Goal: Information Seeking & Learning: Learn about a topic

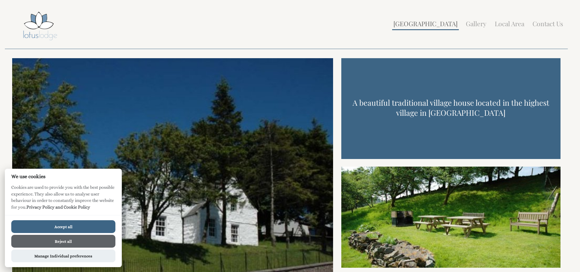
click at [444, 26] on link "[GEOGRAPHIC_DATA]" at bounding box center [425, 23] width 64 height 9
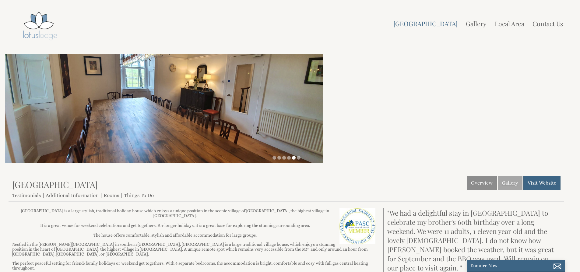
click at [504, 183] on link "Gallery" at bounding box center [510, 183] width 25 height 14
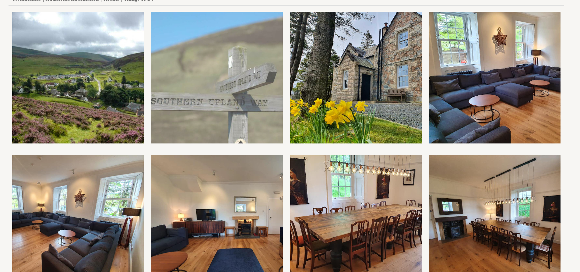
scroll to position [274, 0]
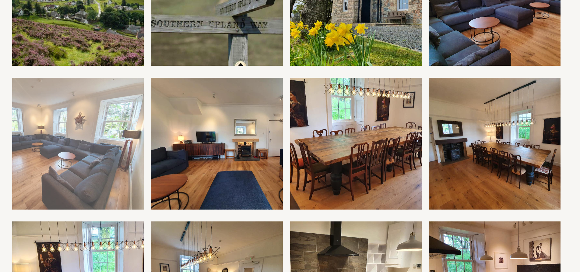
click at [66, 142] on img at bounding box center [78, 144] width 132 height 132
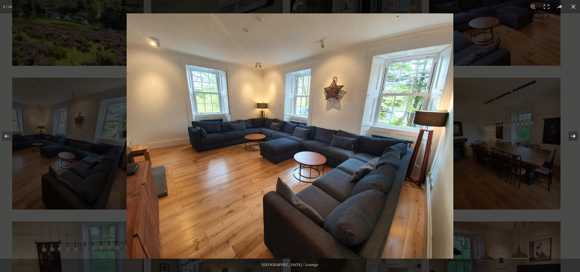
click at [574, 136] on button at bounding box center [569, 136] width 21 height 30
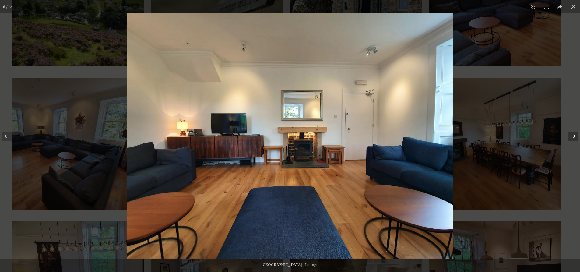
click at [574, 136] on button at bounding box center [569, 136] width 21 height 30
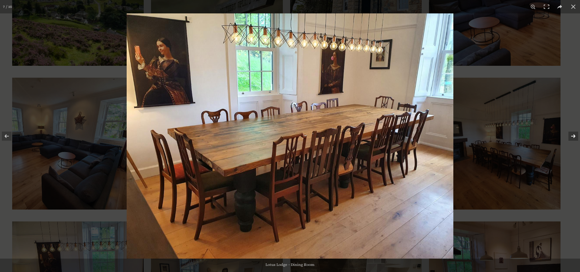
click at [574, 136] on button at bounding box center [569, 136] width 21 height 30
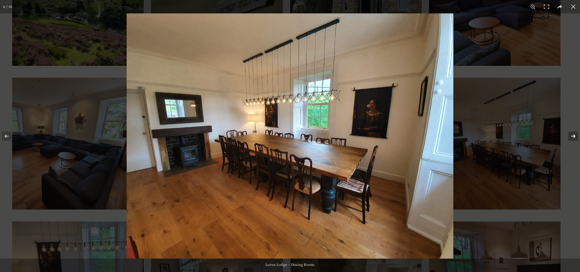
click at [574, 136] on button at bounding box center [569, 136] width 21 height 30
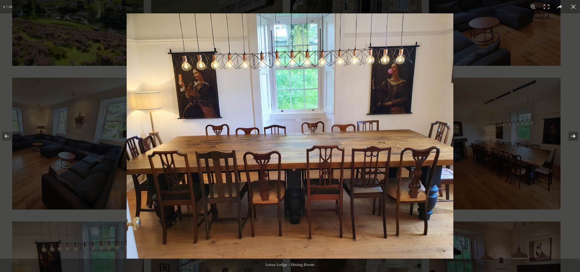
click at [574, 136] on button at bounding box center [569, 136] width 21 height 30
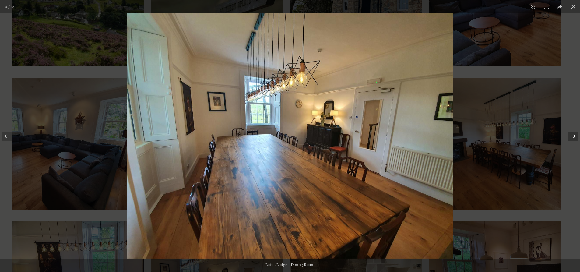
click at [574, 136] on button at bounding box center [569, 136] width 21 height 30
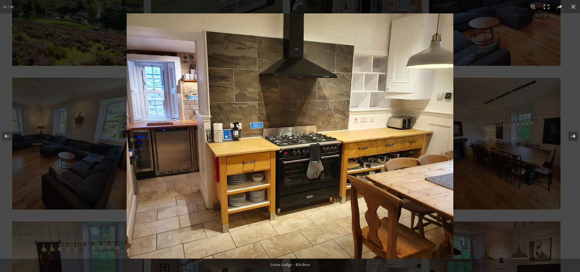
click at [574, 136] on button at bounding box center [569, 136] width 21 height 30
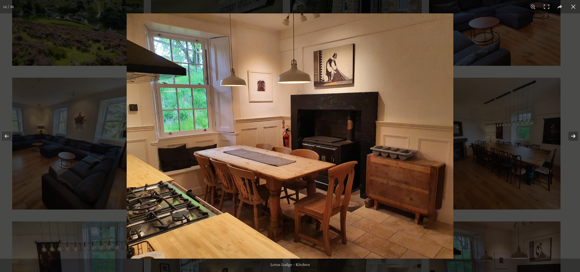
click at [574, 136] on button at bounding box center [569, 136] width 21 height 30
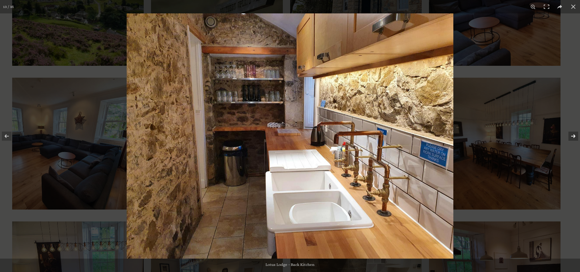
click at [574, 136] on button at bounding box center [569, 136] width 21 height 30
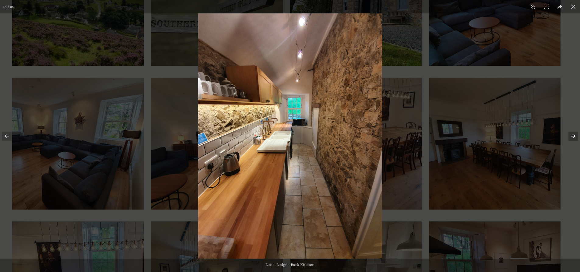
click at [574, 136] on button at bounding box center [569, 136] width 21 height 30
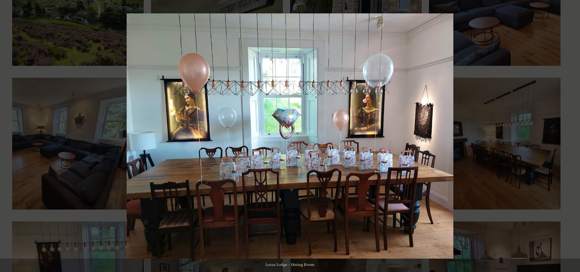
click at [574, 136] on button at bounding box center [569, 136] width 21 height 30
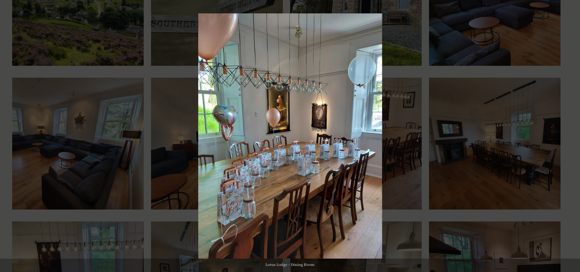
click at [574, 136] on button at bounding box center [569, 136] width 21 height 30
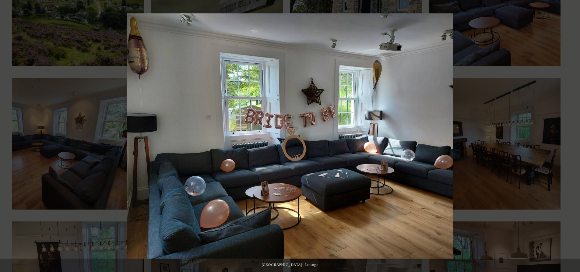
click at [574, 136] on button at bounding box center [569, 136] width 21 height 30
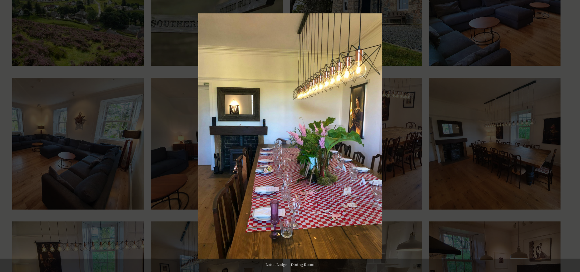
click at [574, 136] on button at bounding box center [569, 136] width 21 height 30
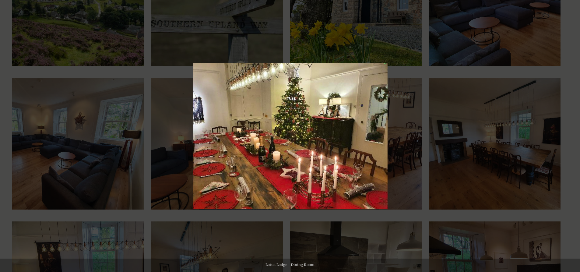
click at [574, 136] on button at bounding box center [569, 136] width 21 height 30
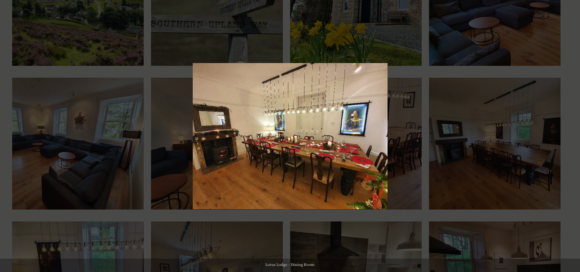
click at [574, 136] on button at bounding box center [569, 136] width 21 height 30
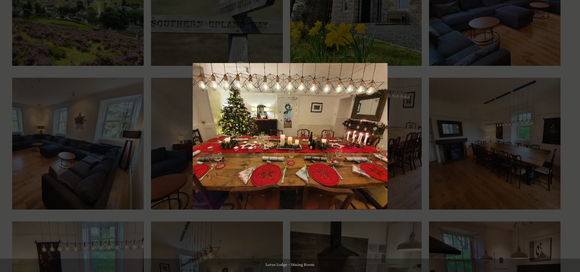
click at [574, 136] on button at bounding box center [569, 136] width 21 height 30
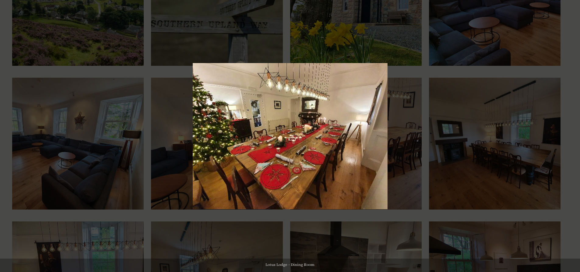
click at [574, 136] on button at bounding box center [569, 136] width 21 height 30
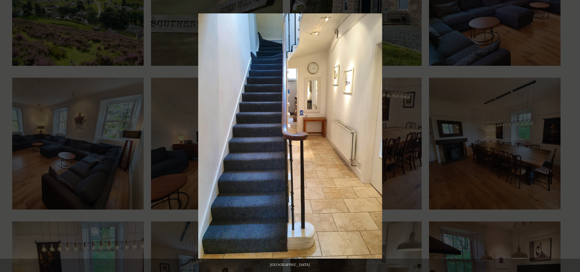
click at [574, 136] on button at bounding box center [569, 136] width 21 height 30
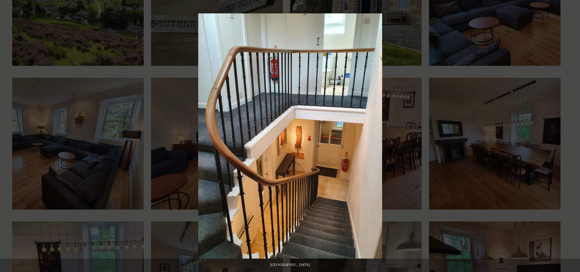
click at [574, 136] on button at bounding box center [569, 136] width 21 height 30
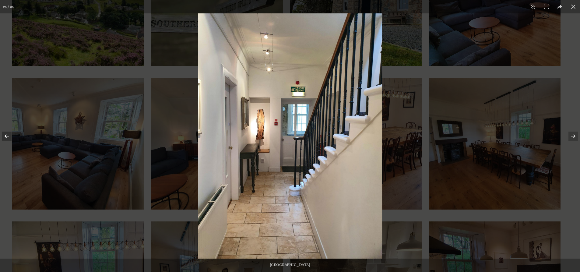
click at [7, 135] on button at bounding box center [10, 136] width 21 height 30
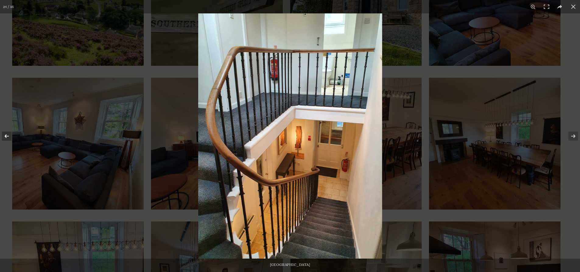
click at [7, 135] on button at bounding box center [10, 136] width 21 height 30
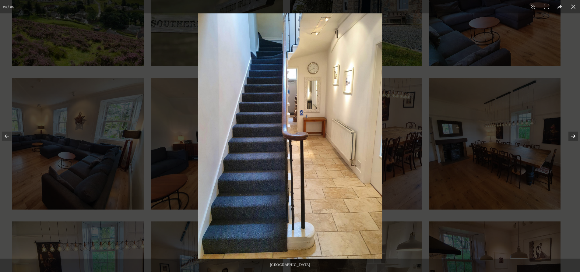
click at [575, 134] on button at bounding box center [569, 136] width 21 height 30
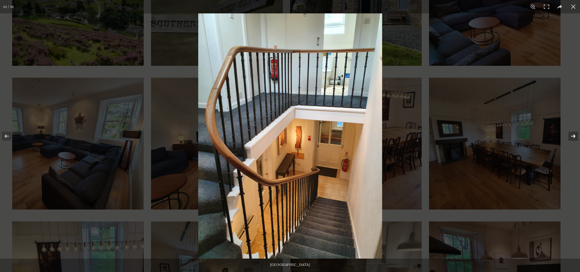
click at [574, 135] on button at bounding box center [569, 136] width 21 height 30
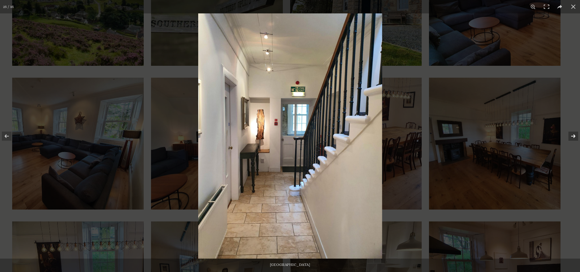
click at [574, 135] on button at bounding box center [569, 136] width 21 height 30
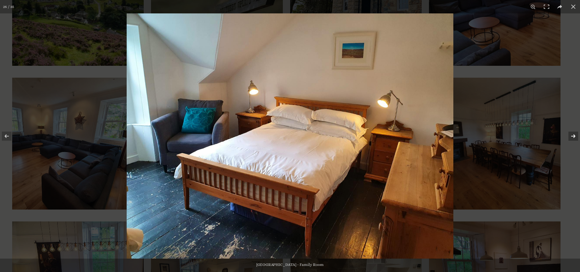
click at [574, 135] on button at bounding box center [569, 136] width 21 height 30
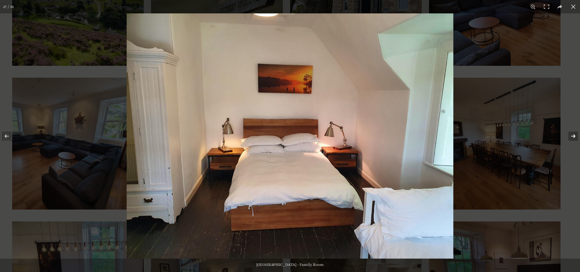
click at [574, 135] on button at bounding box center [569, 136] width 21 height 30
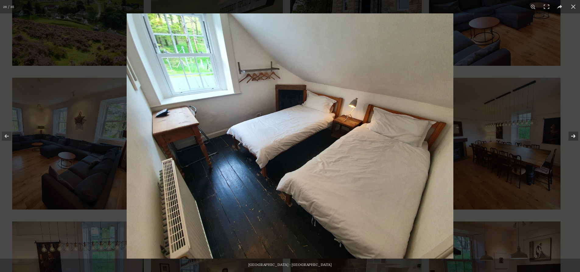
click at [574, 135] on button at bounding box center [569, 136] width 21 height 30
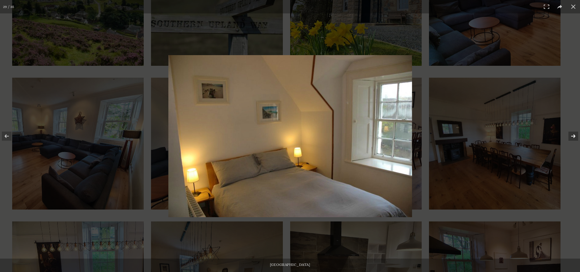
click at [574, 135] on button at bounding box center [569, 136] width 21 height 30
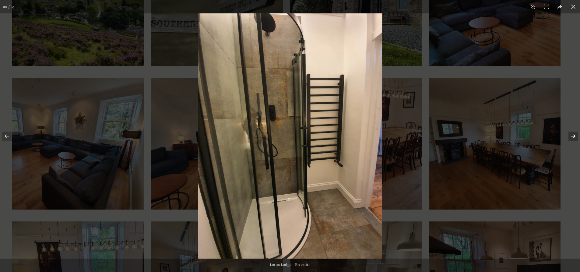
click at [574, 135] on button at bounding box center [569, 136] width 21 height 30
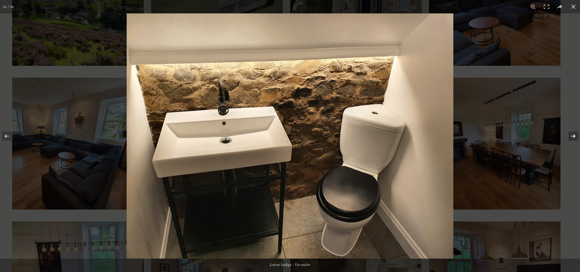
click at [574, 135] on button at bounding box center [569, 136] width 21 height 30
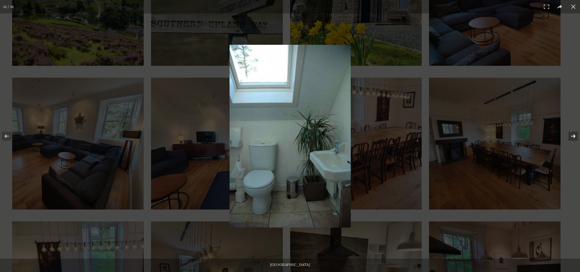
click at [574, 135] on button at bounding box center [569, 136] width 21 height 30
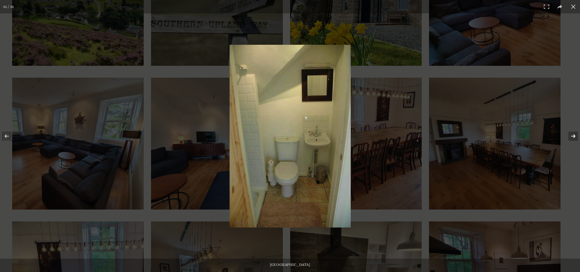
click at [574, 135] on button at bounding box center [569, 136] width 21 height 30
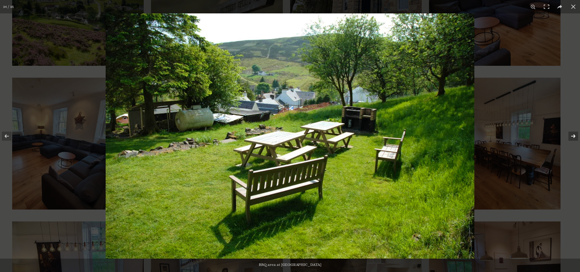
click at [574, 135] on button at bounding box center [569, 136] width 21 height 30
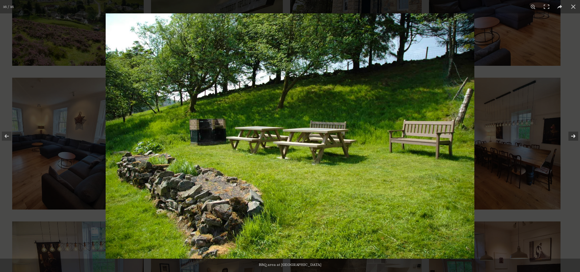
click at [574, 135] on button at bounding box center [569, 136] width 21 height 30
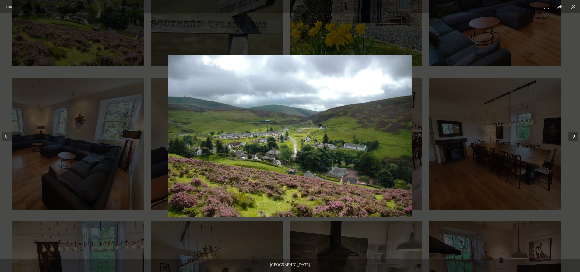
click at [574, 135] on button at bounding box center [569, 136] width 21 height 30
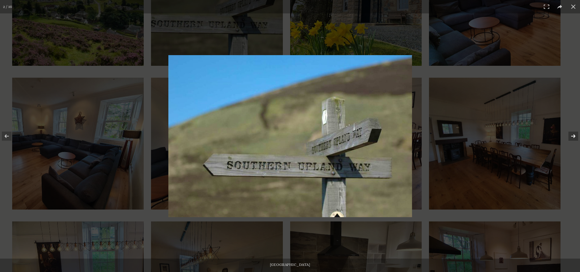
click at [574, 135] on button at bounding box center [569, 136] width 21 height 30
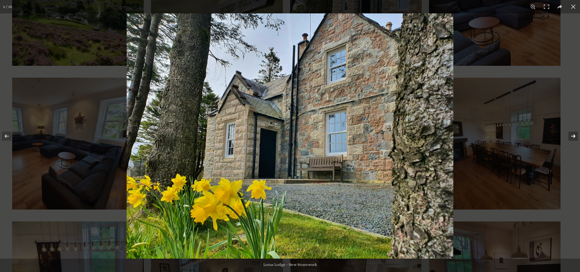
click at [574, 135] on button at bounding box center [569, 136] width 21 height 30
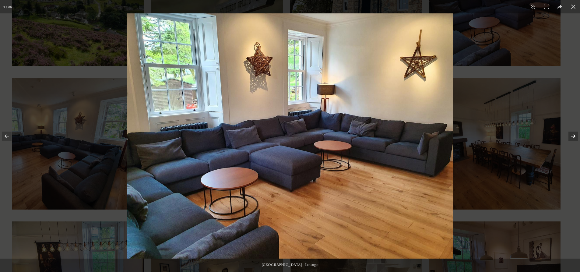
click at [574, 135] on button at bounding box center [569, 136] width 21 height 30
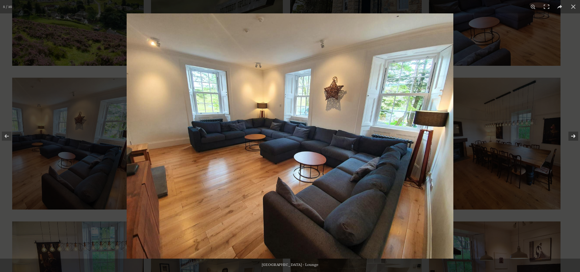
click at [574, 135] on button at bounding box center [569, 136] width 21 height 30
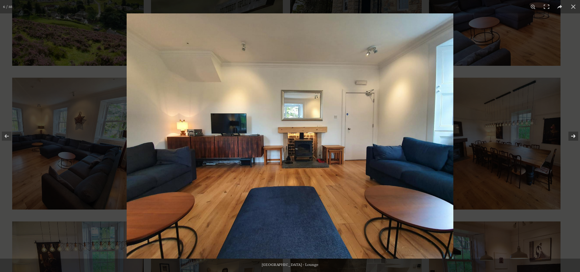
click at [574, 135] on button at bounding box center [569, 136] width 21 height 30
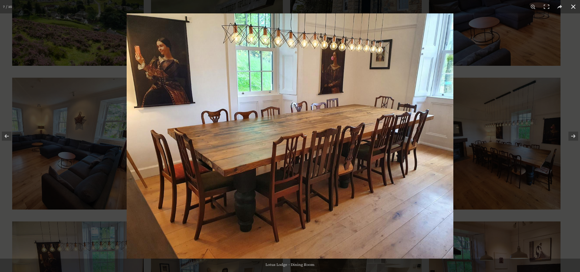
click at [574, 7] on button at bounding box center [573, 6] width 13 height 13
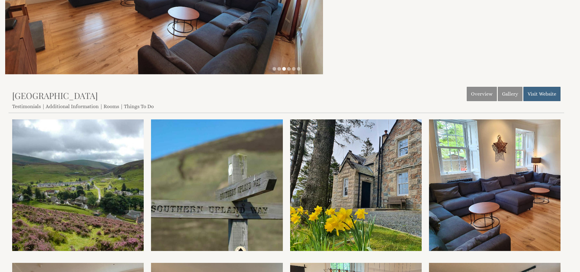
scroll to position [0, 0]
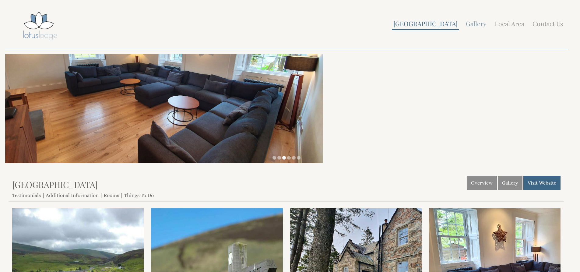
click at [442, 28] on li "[GEOGRAPHIC_DATA]" at bounding box center [425, 24] width 67 height 12
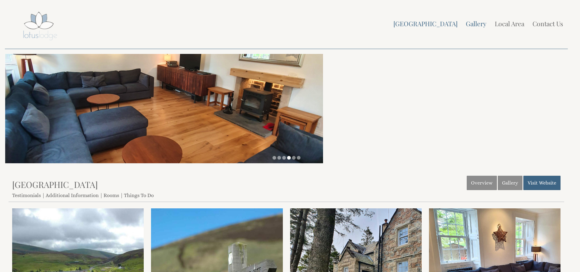
click at [29, 26] on img at bounding box center [39, 26] width 61 height 33
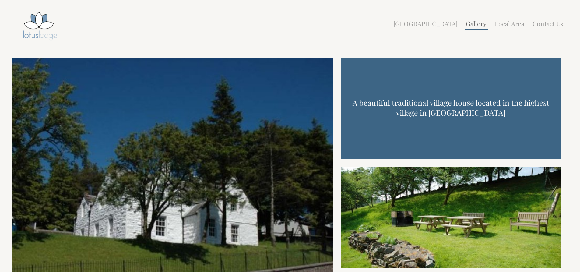
click at [482, 26] on link "Gallery" at bounding box center [476, 23] width 21 height 9
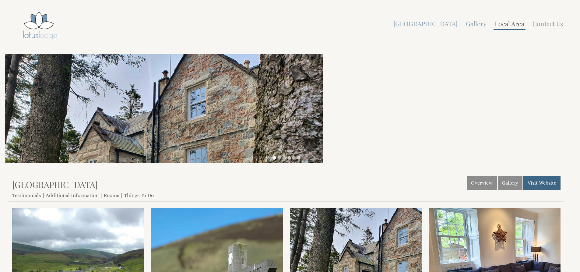
click at [507, 22] on link "Local Area" at bounding box center [510, 23] width 30 height 9
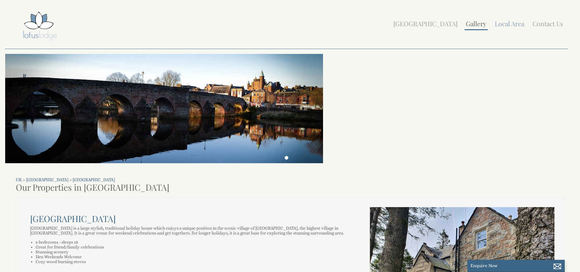
click at [478, 26] on link "Gallery" at bounding box center [476, 23] width 21 height 9
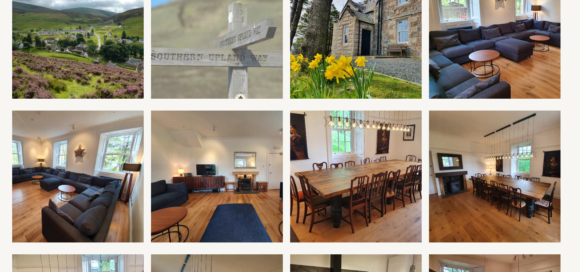
scroll to position [244, 0]
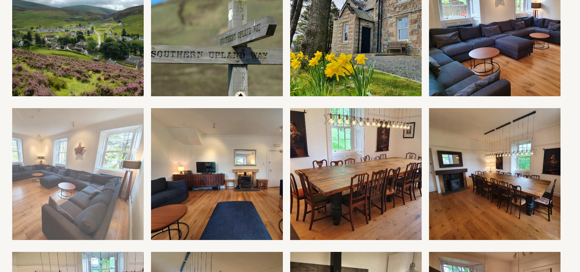
click at [111, 178] on img at bounding box center [78, 174] width 132 height 132
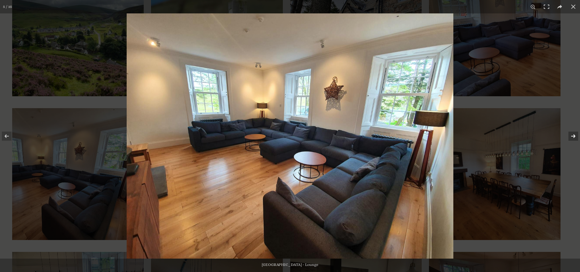
click at [575, 136] on button at bounding box center [569, 136] width 21 height 30
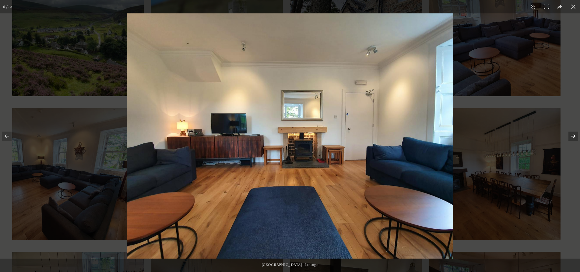
click at [575, 136] on button at bounding box center [569, 136] width 21 height 30
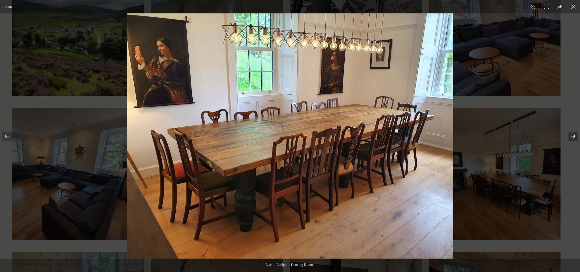
click at [575, 136] on button at bounding box center [569, 136] width 21 height 30
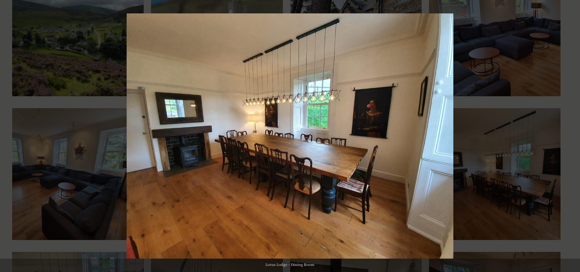
click at [575, 136] on button at bounding box center [569, 136] width 21 height 30
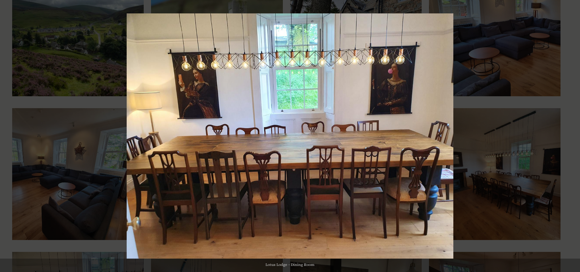
click at [575, 136] on button at bounding box center [569, 136] width 21 height 30
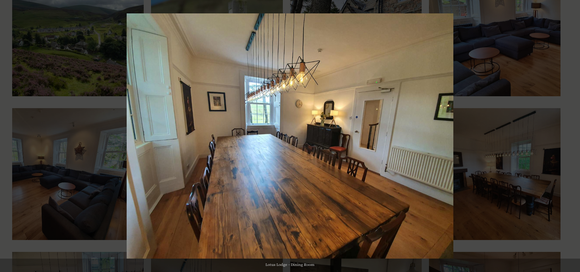
click at [575, 136] on button at bounding box center [569, 136] width 21 height 30
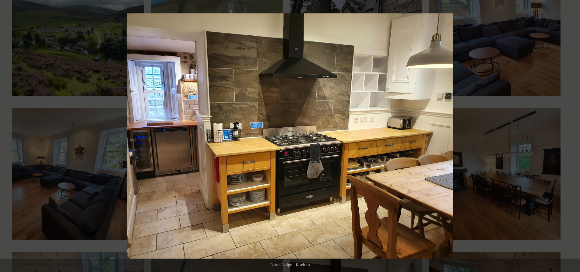
click at [575, 136] on button at bounding box center [569, 136] width 21 height 30
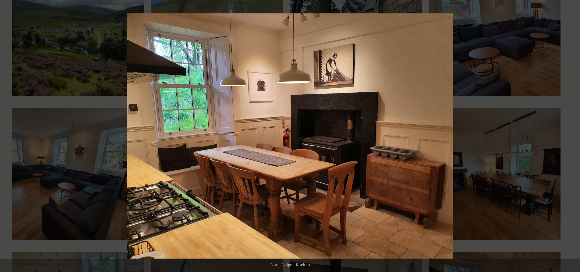
click at [575, 136] on button at bounding box center [569, 136] width 21 height 30
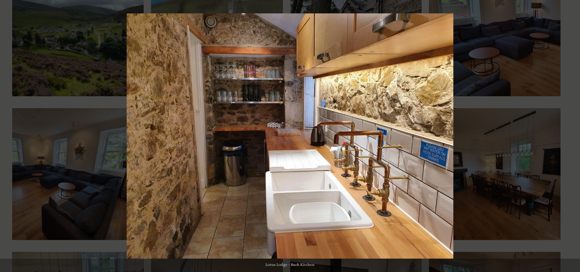
click at [575, 136] on button at bounding box center [569, 136] width 21 height 30
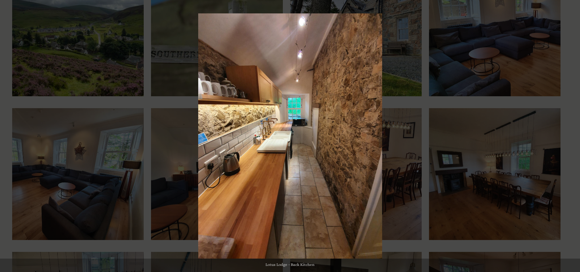
click at [575, 136] on button at bounding box center [569, 136] width 21 height 30
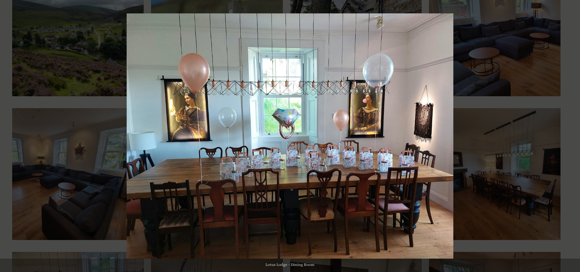
click at [575, 136] on button at bounding box center [569, 136] width 21 height 30
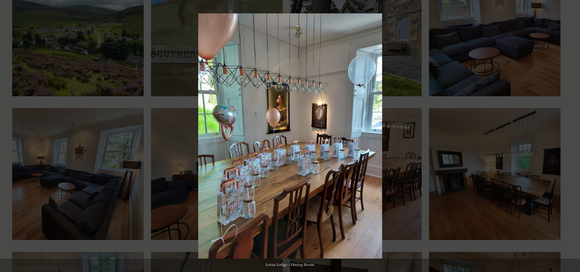
click at [575, 136] on button at bounding box center [569, 136] width 21 height 30
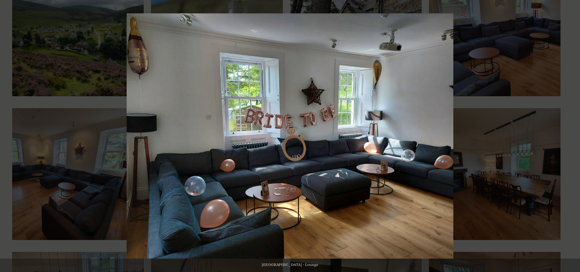
click at [575, 136] on button at bounding box center [569, 136] width 21 height 30
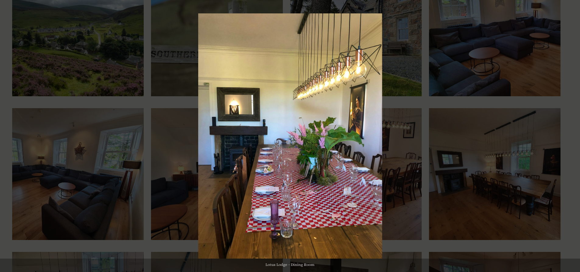
click at [575, 136] on button at bounding box center [569, 136] width 21 height 30
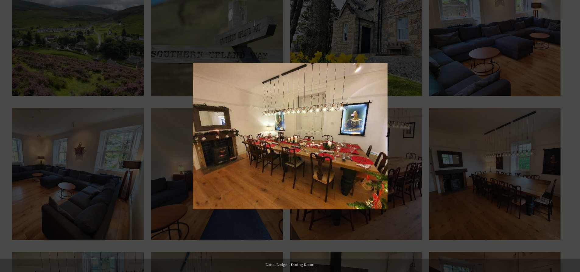
click at [575, 136] on button at bounding box center [569, 136] width 21 height 30
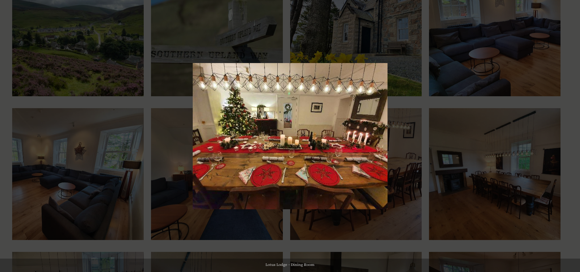
click at [575, 136] on button at bounding box center [569, 136] width 21 height 30
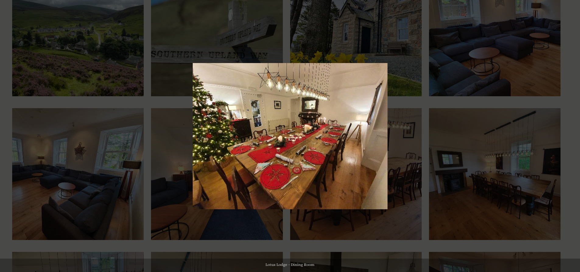
click at [575, 136] on button at bounding box center [569, 136] width 21 height 30
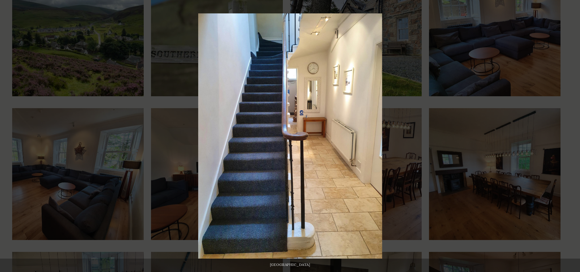
click at [575, 136] on button at bounding box center [569, 136] width 21 height 30
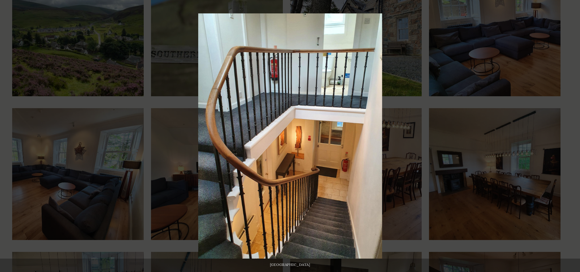
click at [575, 136] on button at bounding box center [569, 136] width 21 height 30
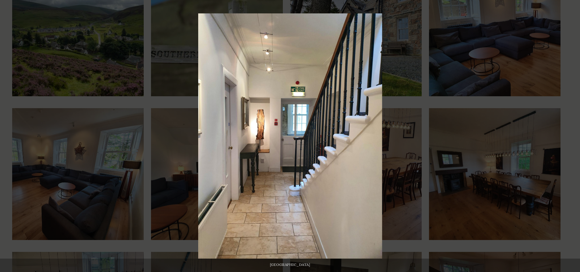
click at [575, 136] on button at bounding box center [569, 136] width 21 height 30
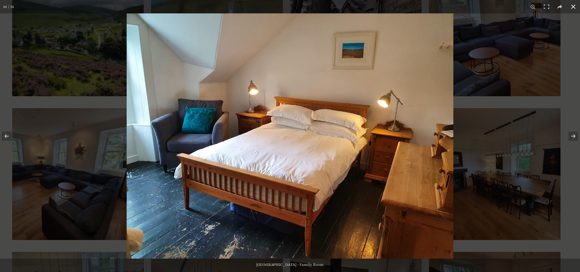
click at [573, 7] on button at bounding box center [573, 6] width 13 height 13
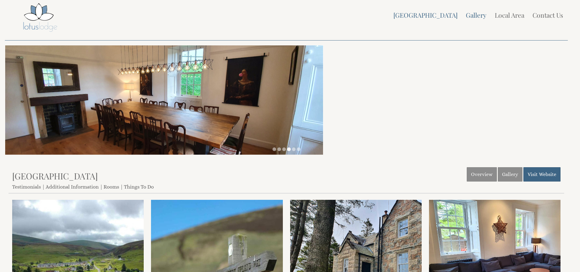
scroll to position [0, 0]
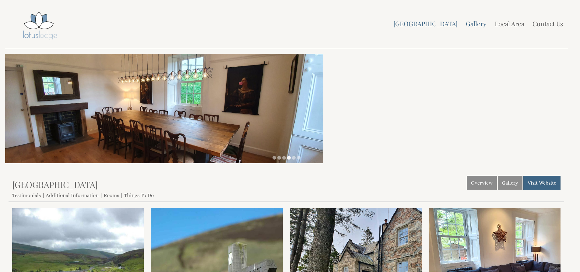
click at [483, 178] on link "Overview" at bounding box center [482, 183] width 30 height 14
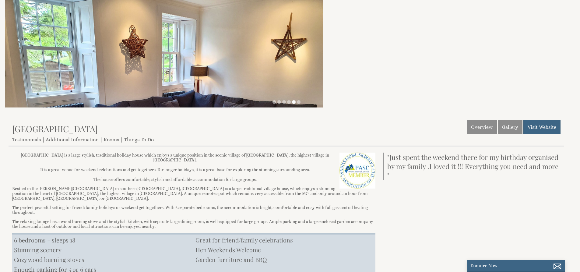
scroll to position [122, 0]
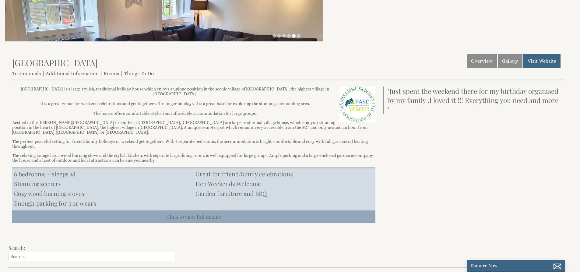
click at [199, 211] on link "Click to view full details" at bounding box center [193, 216] width 363 height 13
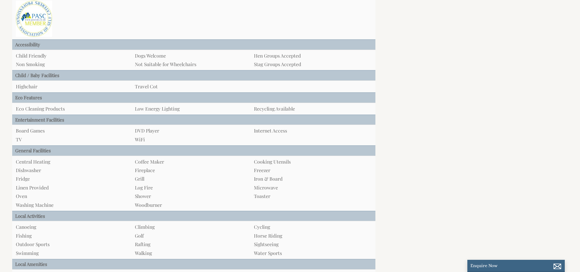
scroll to position [360, 0]
